Goal: Transaction & Acquisition: Purchase product/service

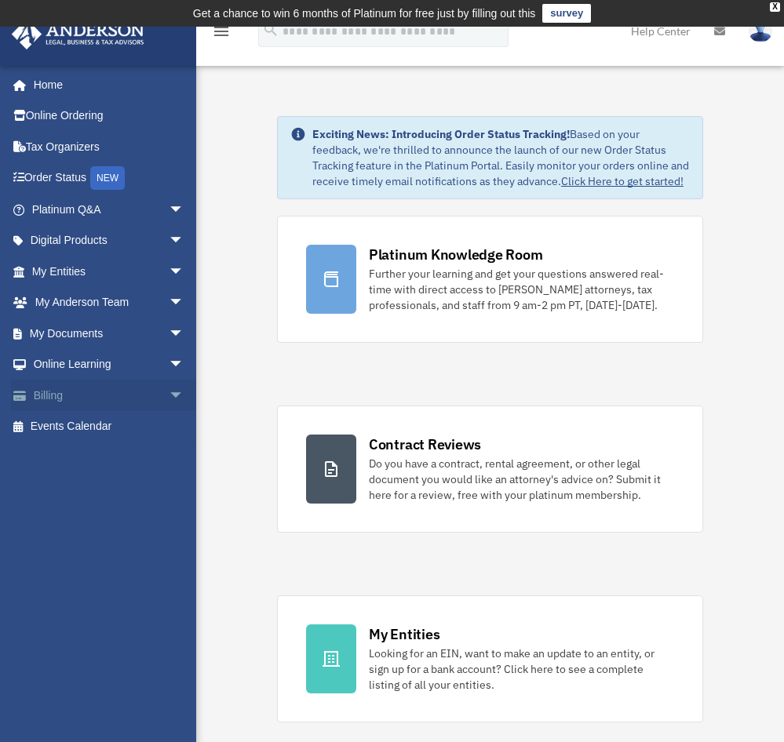
click at [169, 388] on span "arrow_drop_down" at bounding box center [184, 396] width 31 height 32
click at [107, 432] on link "$ Open Invoices" at bounding box center [115, 427] width 186 height 32
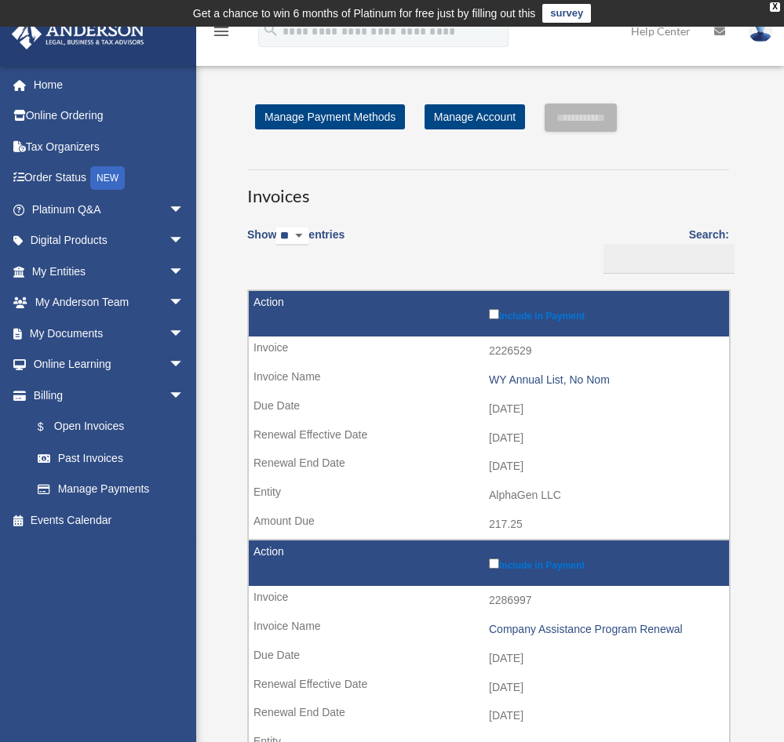
click at [517, 361] on td "2226529" at bounding box center [489, 352] width 480 height 30
click at [517, 380] on div "WY Annual List, No Nom" at bounding box center [605, 380] width 232 height 13
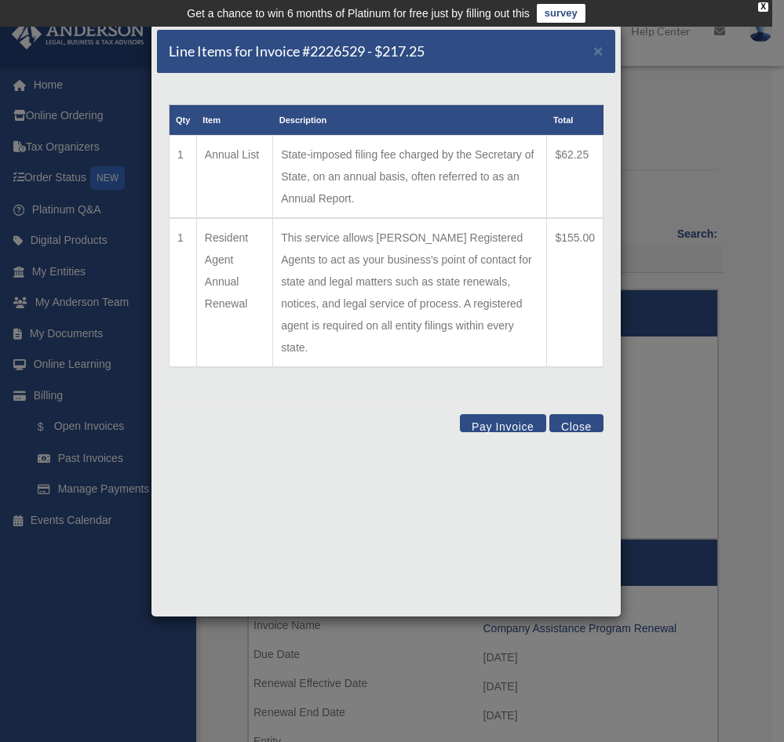
click at [513, 414] on button "Pay Invoice" at bounding box center [503, 423] width 86 height 18
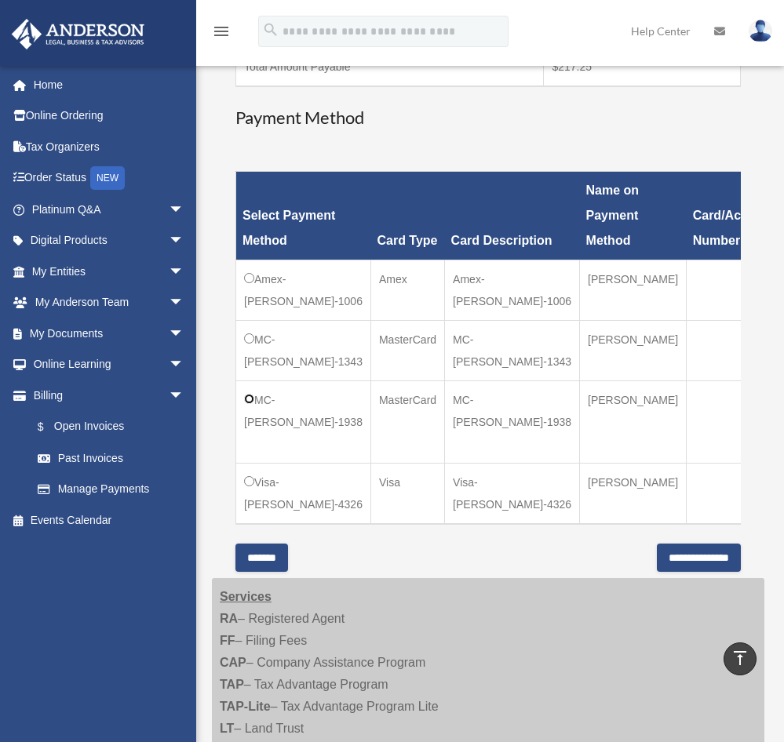
scroll to position [392, 0]
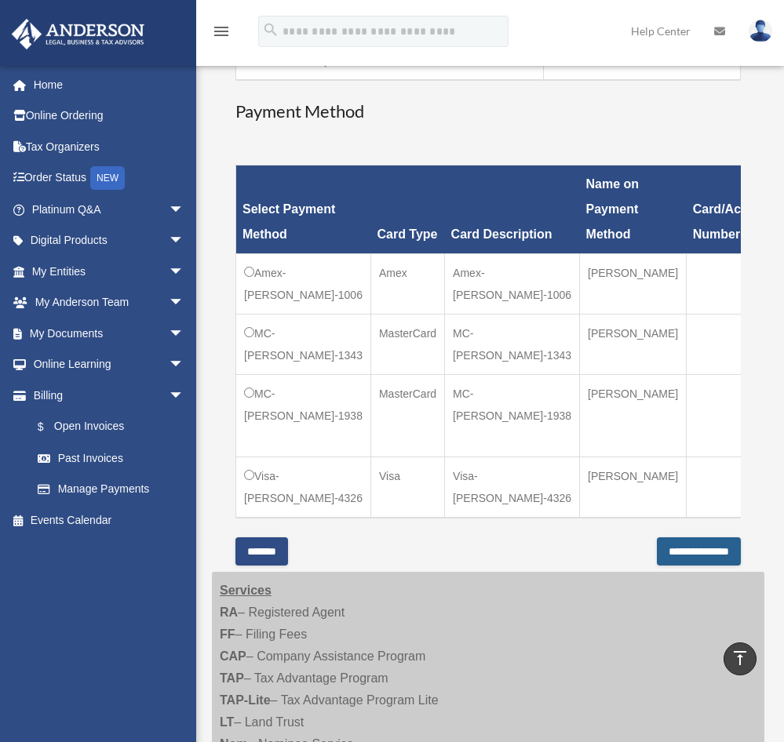
click at [657, 566] on input "**********" at bounding box center [699, 551] width 84 height 28
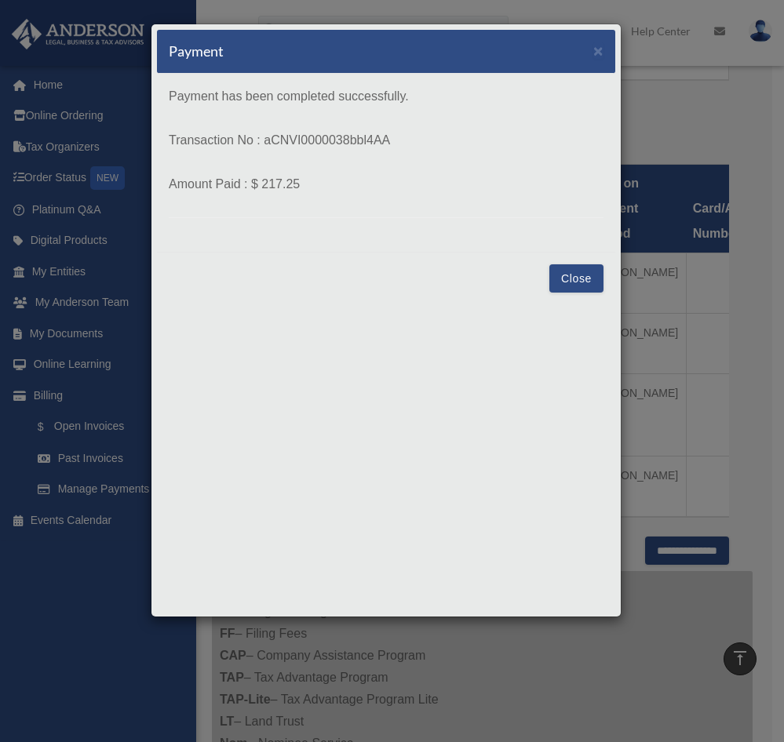
click at [578, 286] on button "Close" at bounding box center [576, 278] width 54 height 28
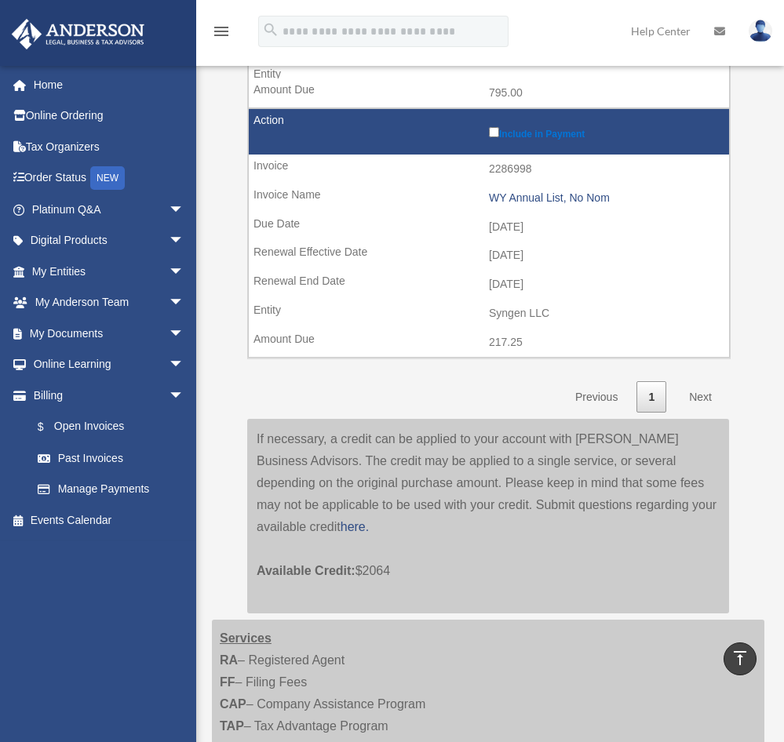
scroll to position [419, 0]
